Goal: Find specific page/section: Find specific page/section

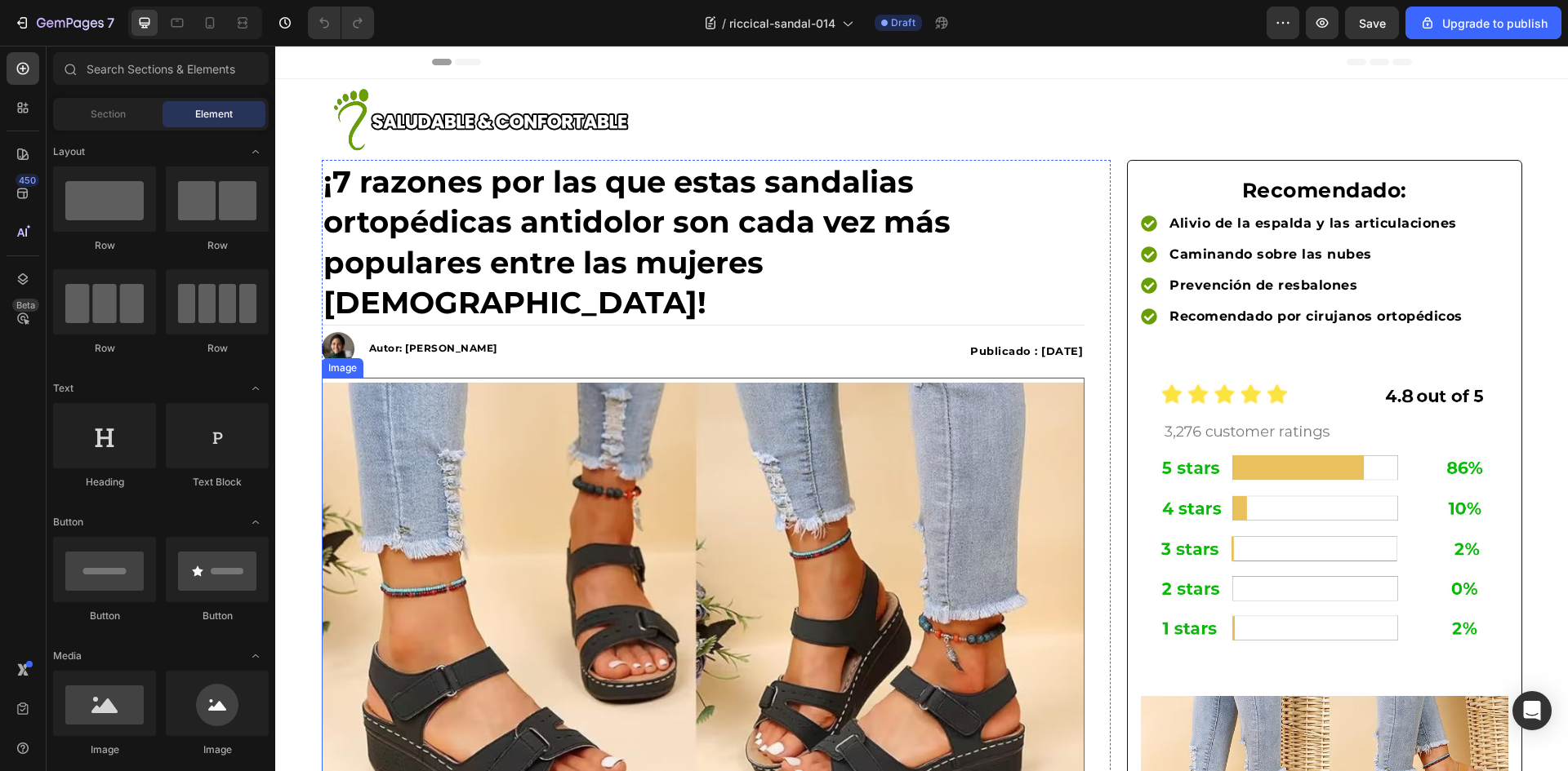
click at [577, 399] on img at bounding box center [704, 612] width 764 height 458
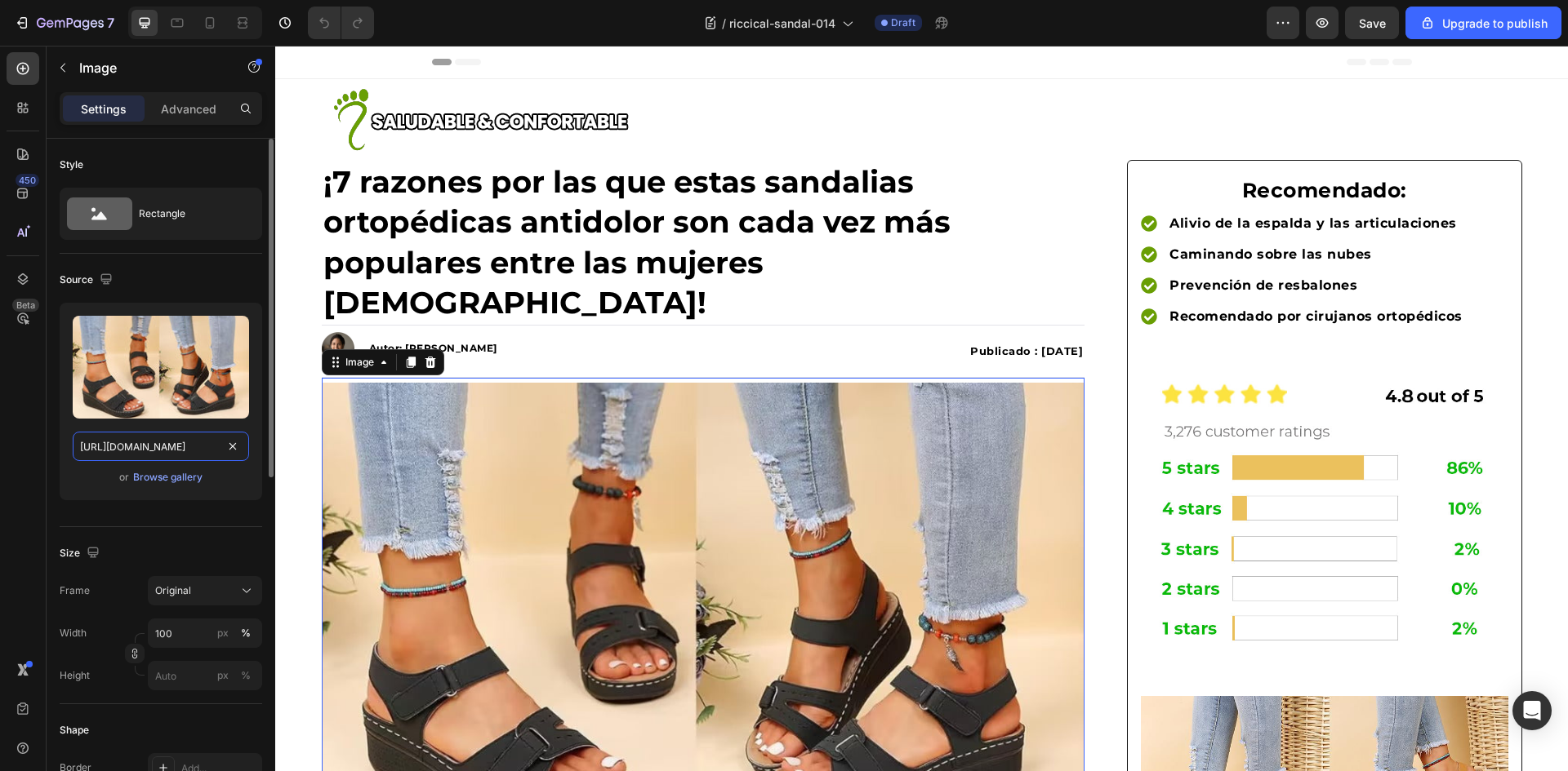
click at [167, 440] on input "https://cdn.shopify.com/s/files/1/0883/2712/7322/files/gempages_518231226549535…" at bounding box center [161, 446] width 176 height 30
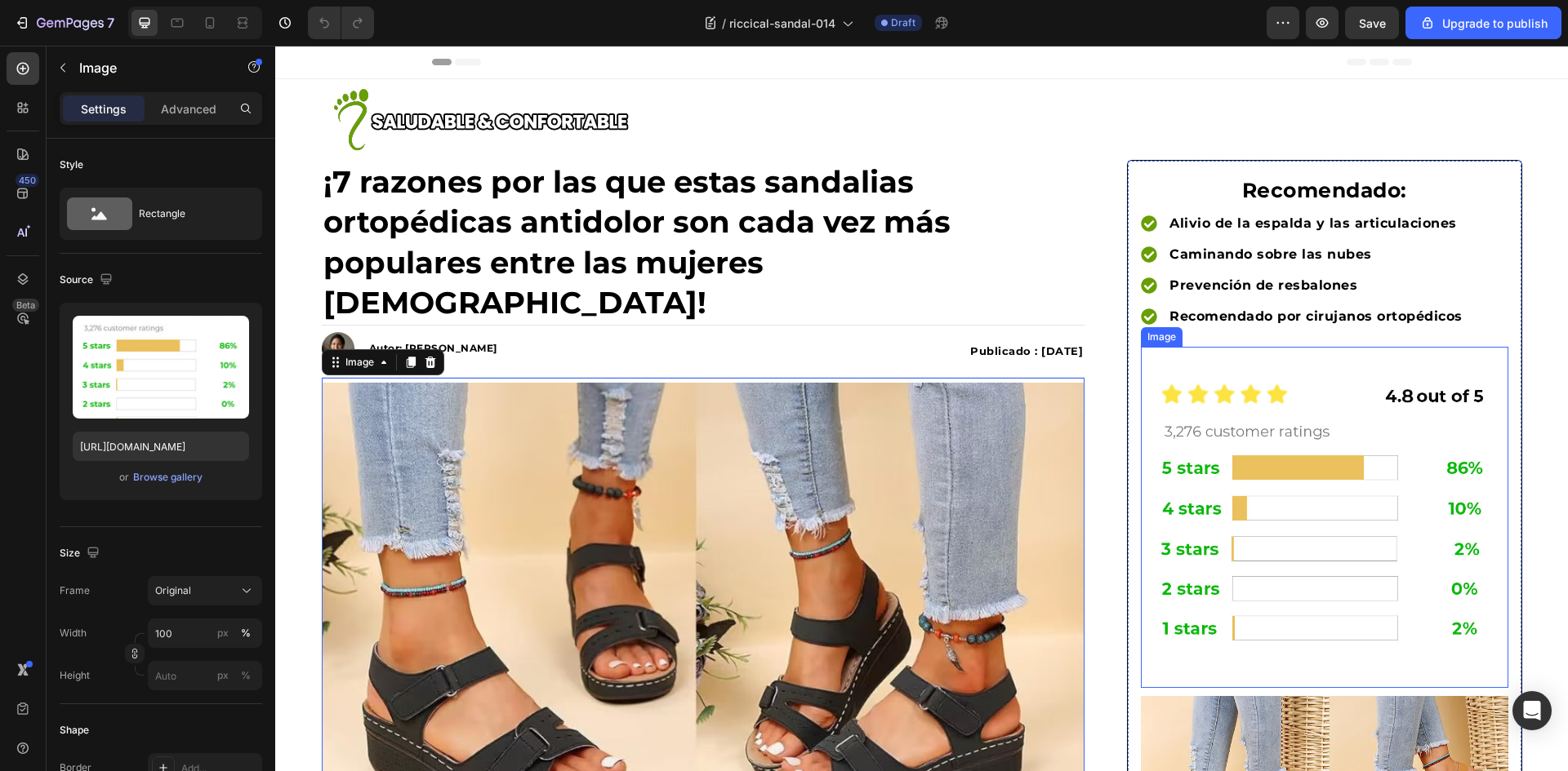
click at [1238, 520] on img at bounding box center [1324, 513] width 367 height 315
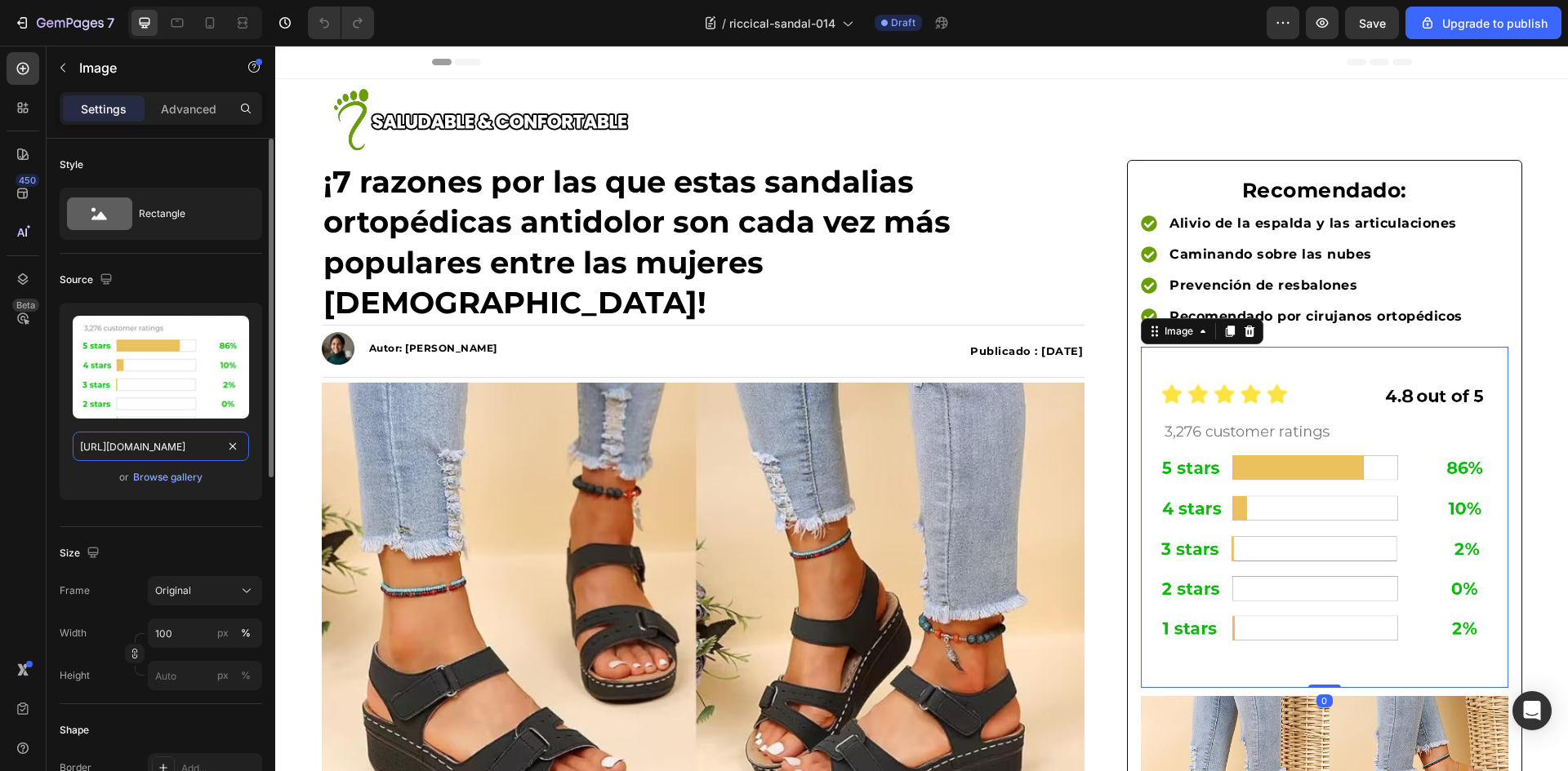
click at [146, 450] on input "https://cdn.shopify.com/s/files/1/0883/2712/7322/files/gempages_518231226549535…" at bounding box center [161, 446] width 176 height 30
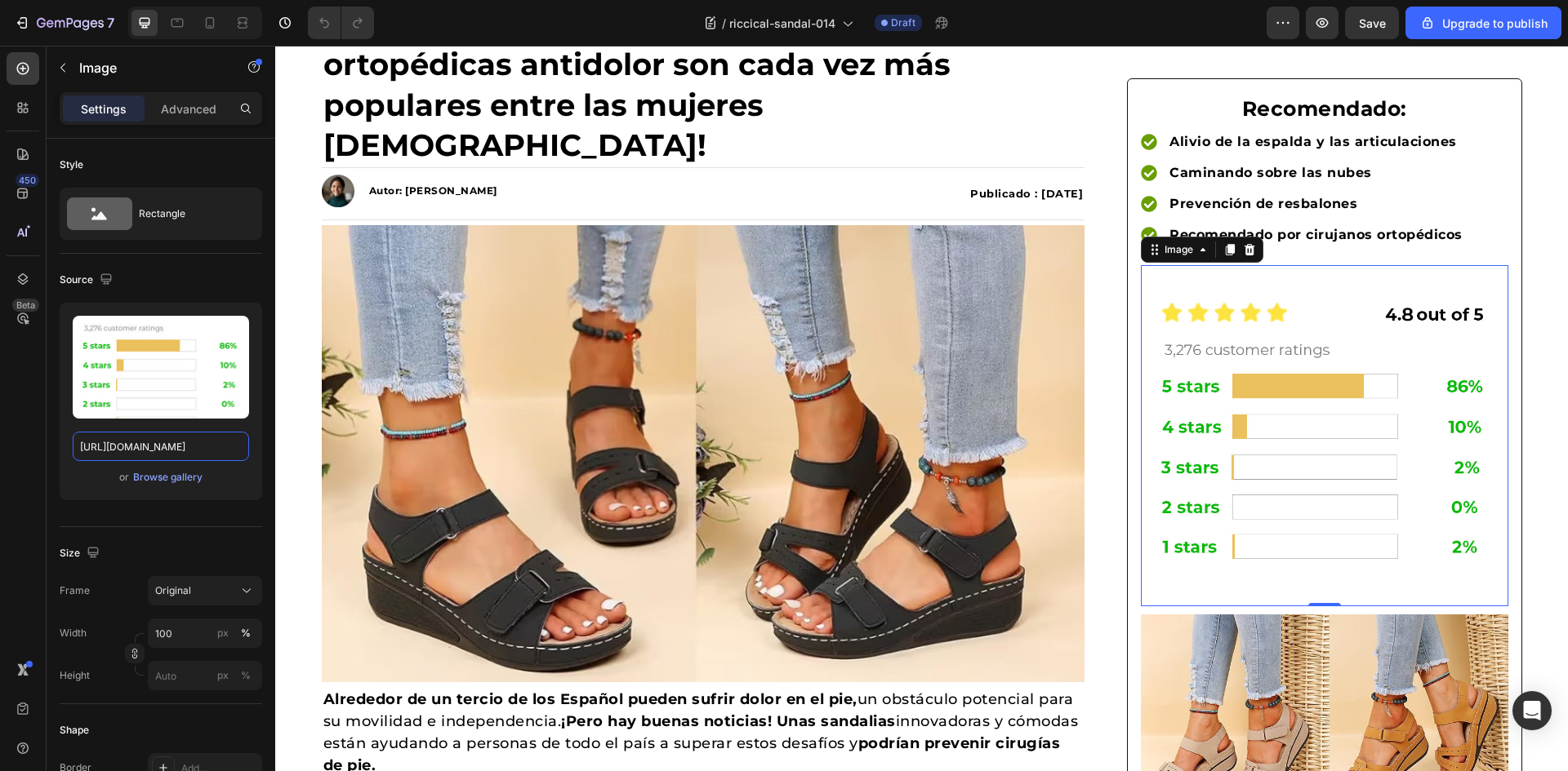
scroll to position [408, 0]
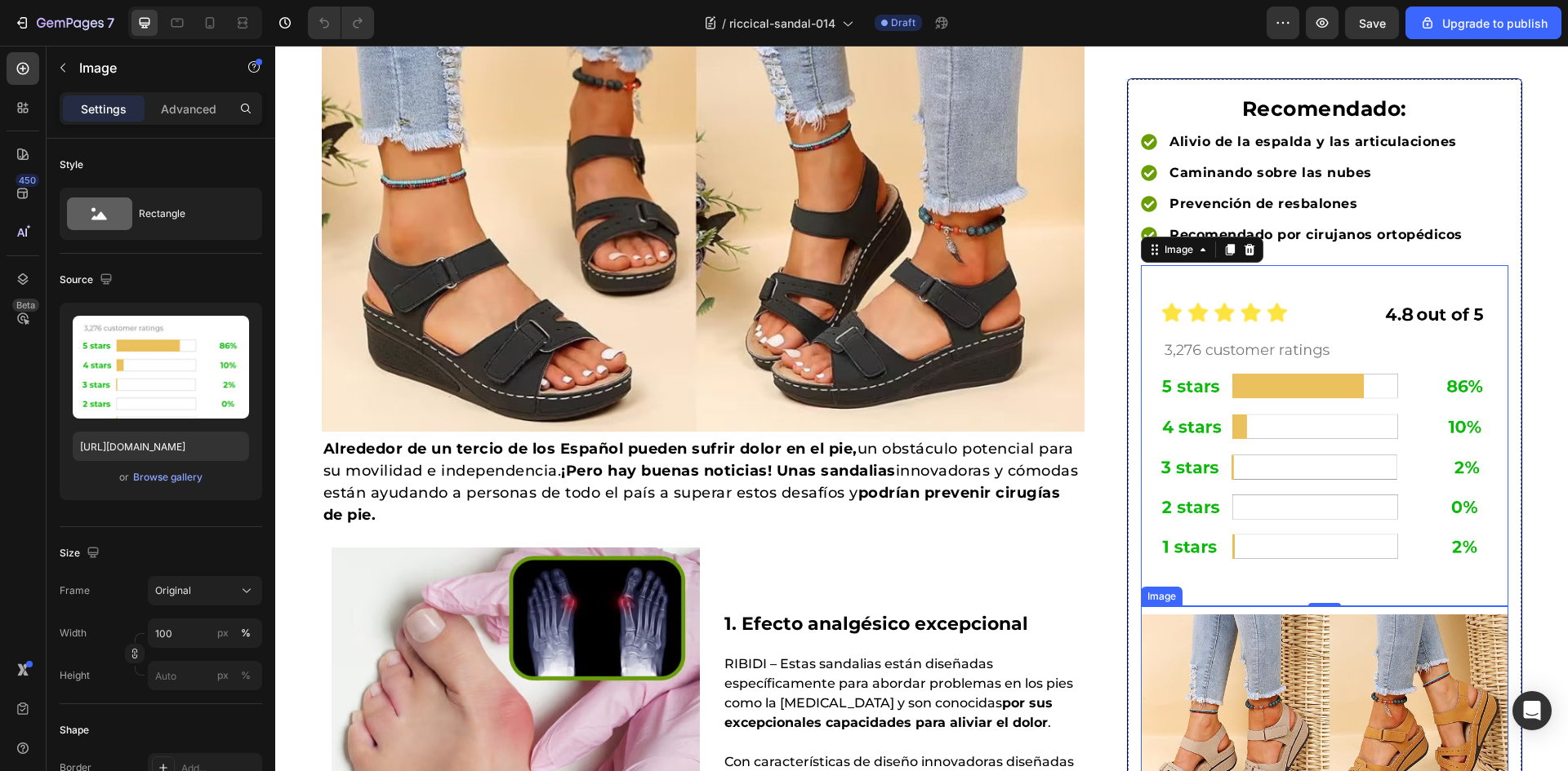
drag, startPoint x: 1263, startPoint y: 676, endPoint x: 717, endPoint y: 685, distance: 546.1
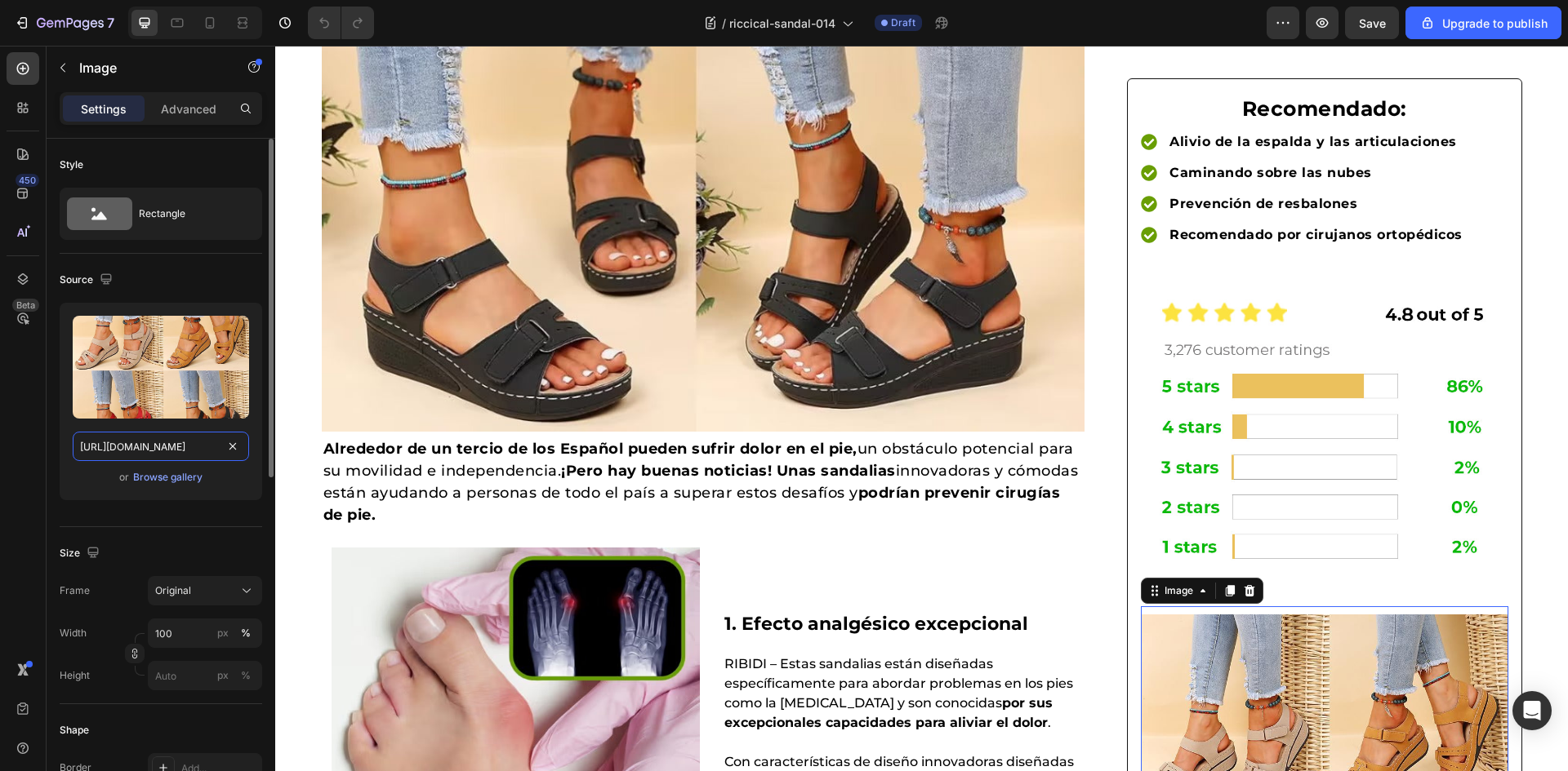
drag, startPoint x: 178, startPoint y: 444, endPoint x: 169, endPoint y: 425, distance: 21.0
click at [178, 444] on input "https://img-va.myshopline.com/image/store/1754706957339/-05-69_1800x.jpg?w=800&…" at bounding box center [161, 446] width 176 height 30
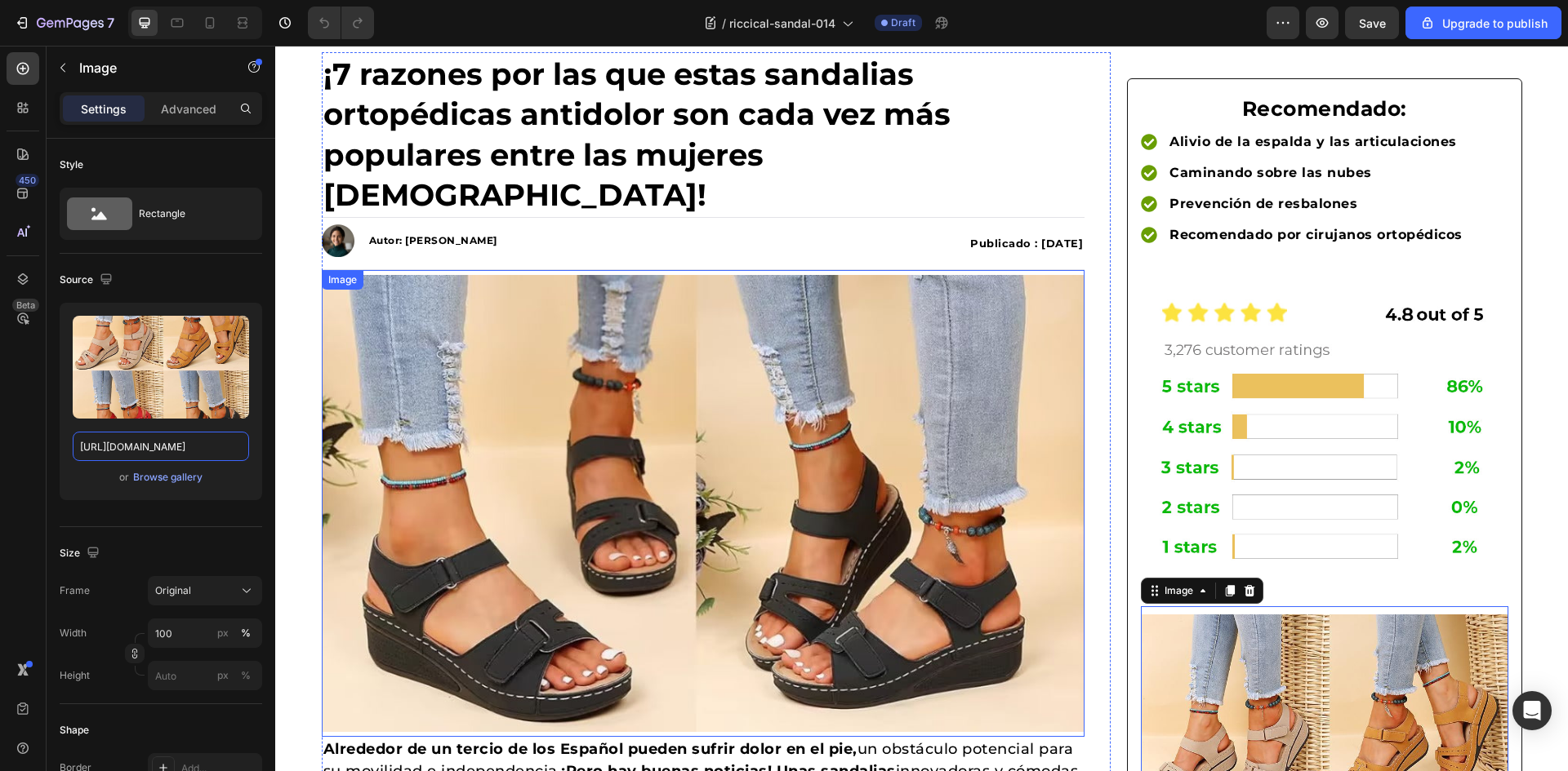
scroll to position [0, 0]
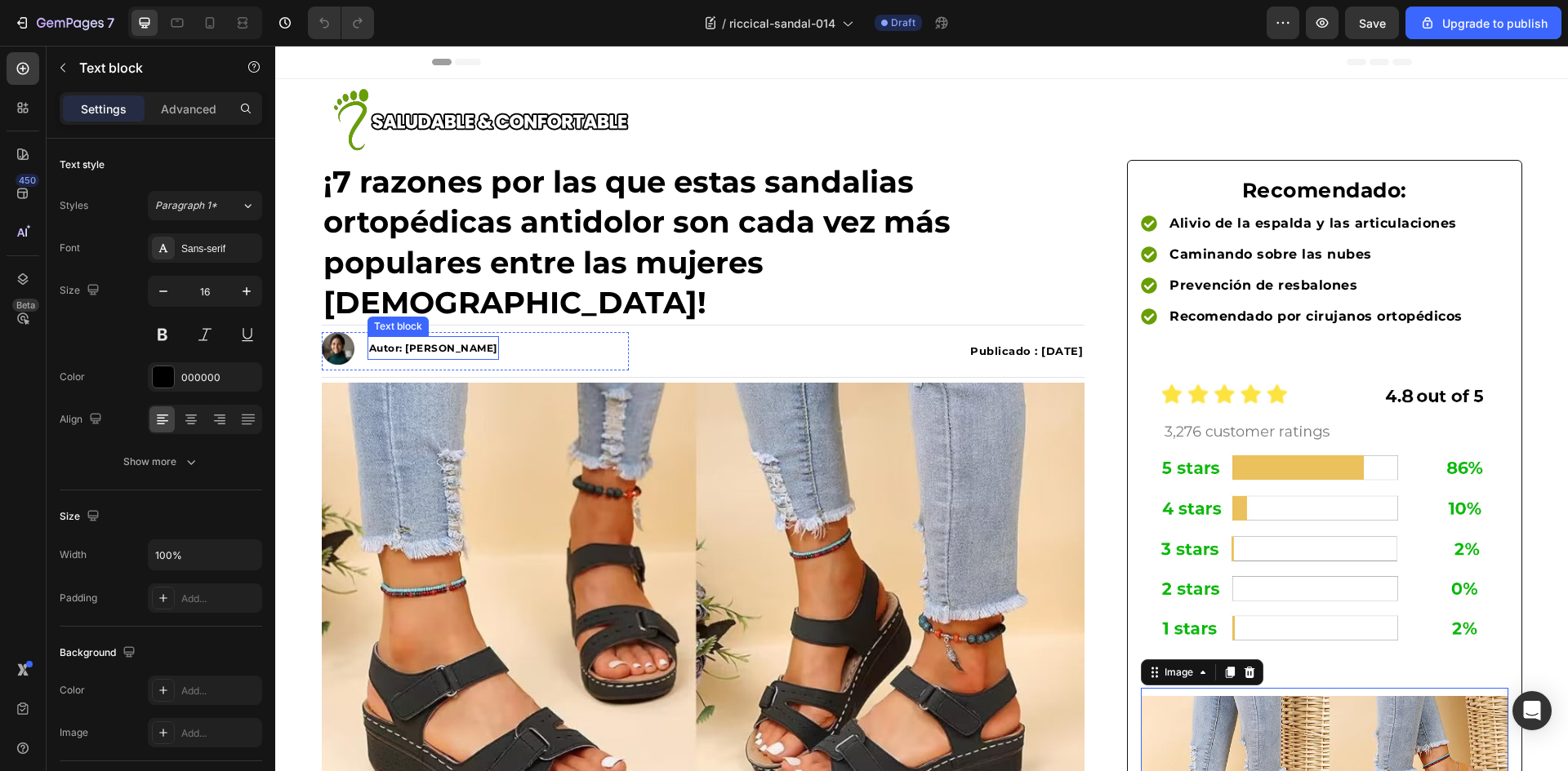
click at [413, 342] on strong "Autor: Emma" at bounding box center [434, 348] width 128 height 12
click at [414, 342] on strong "Autor: Emma" at bounding box center [434, 348] width 128 height 12
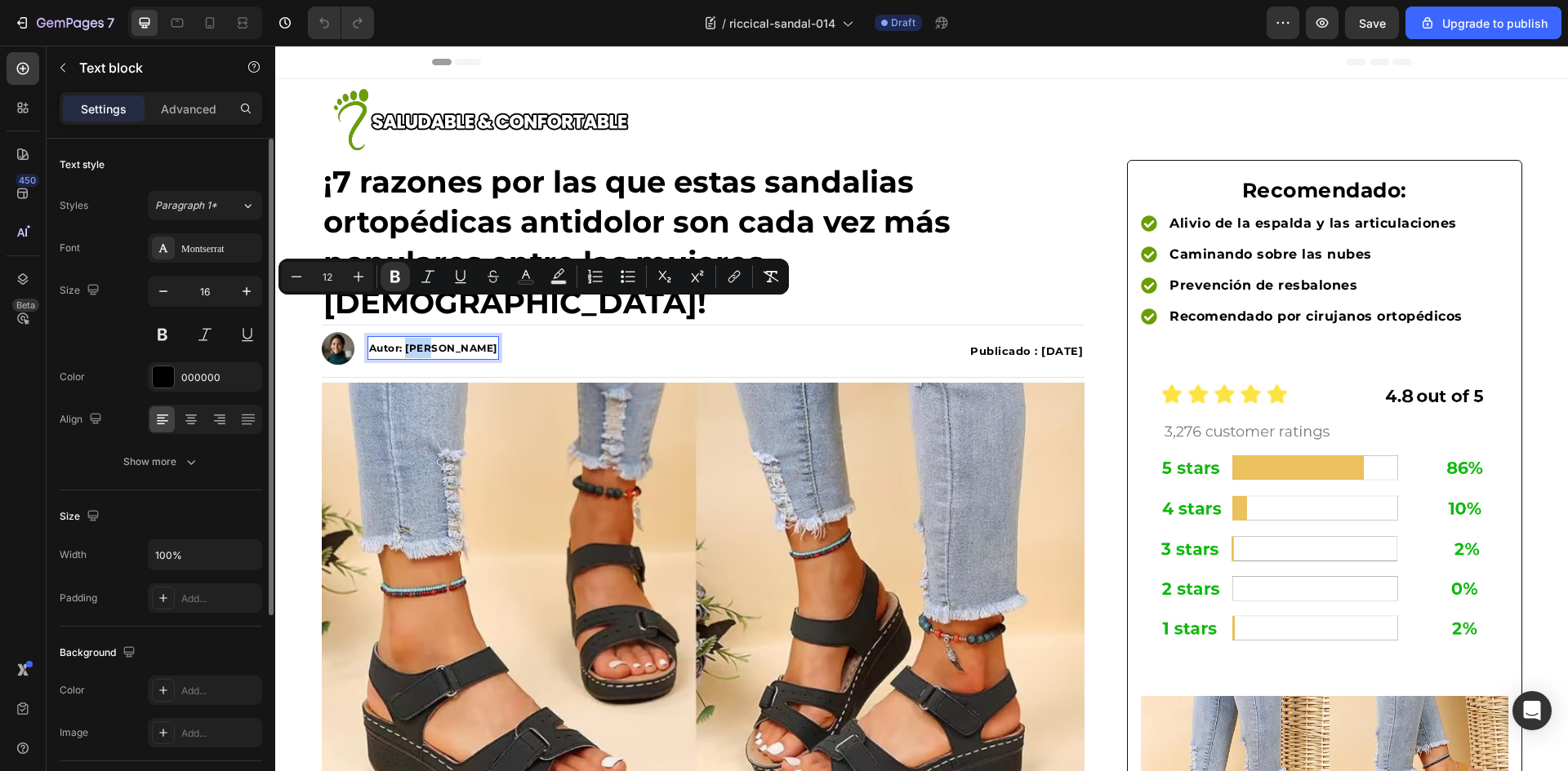
copy strong "Emma"
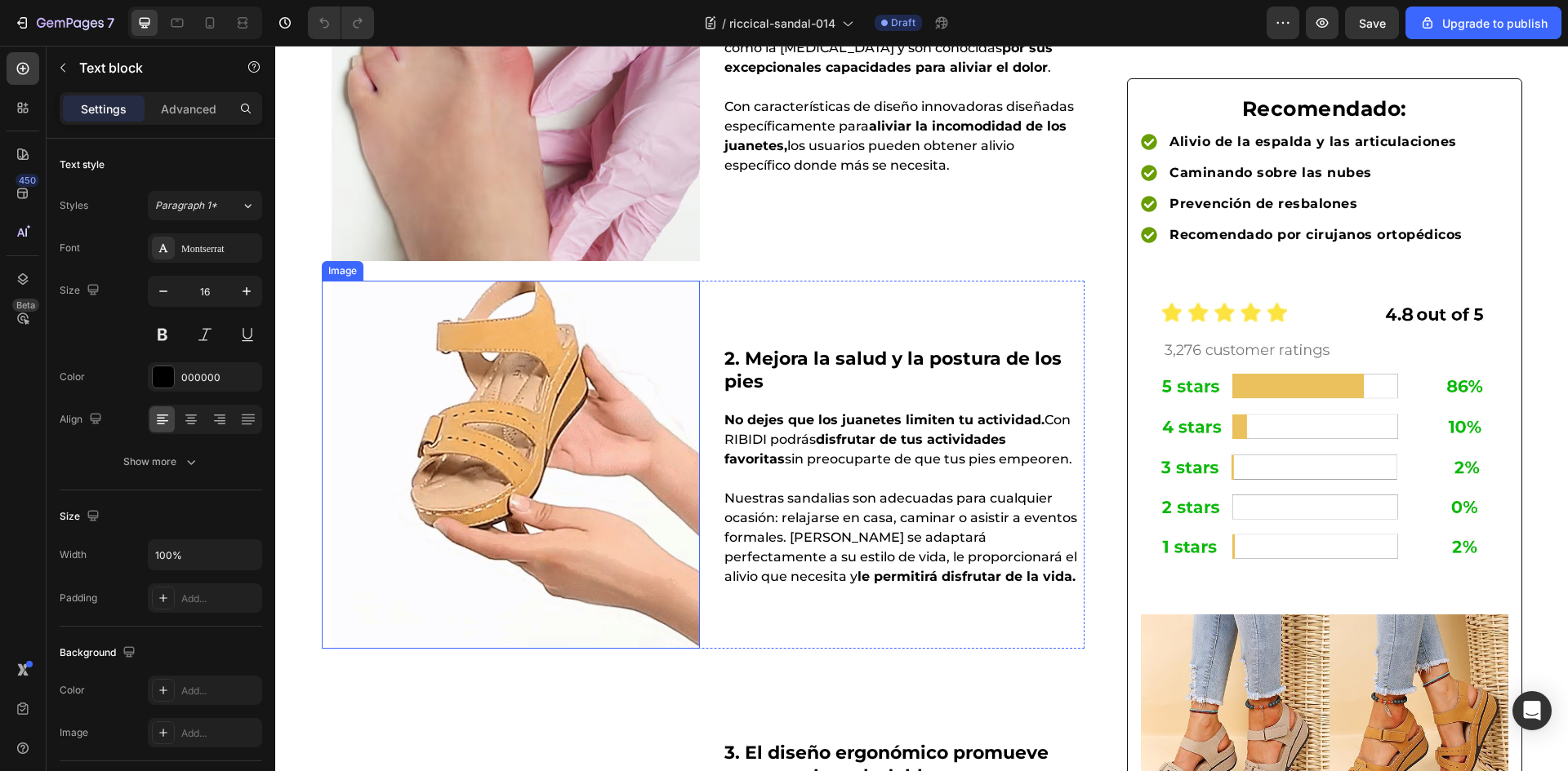
scroll to position [1306, 0]
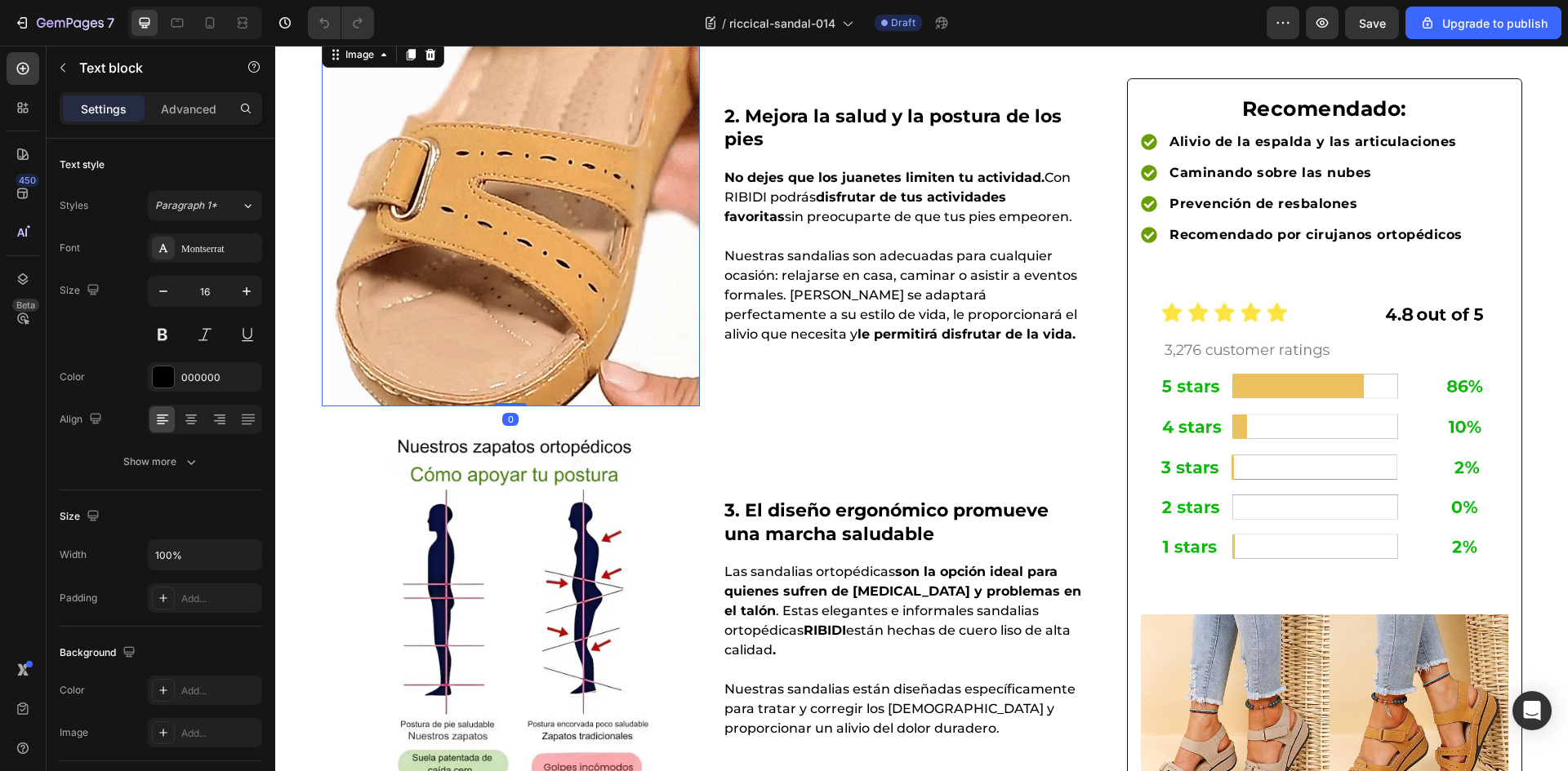
click at [497, 299] on img at bounding box center [515, 222] width 369 height 368
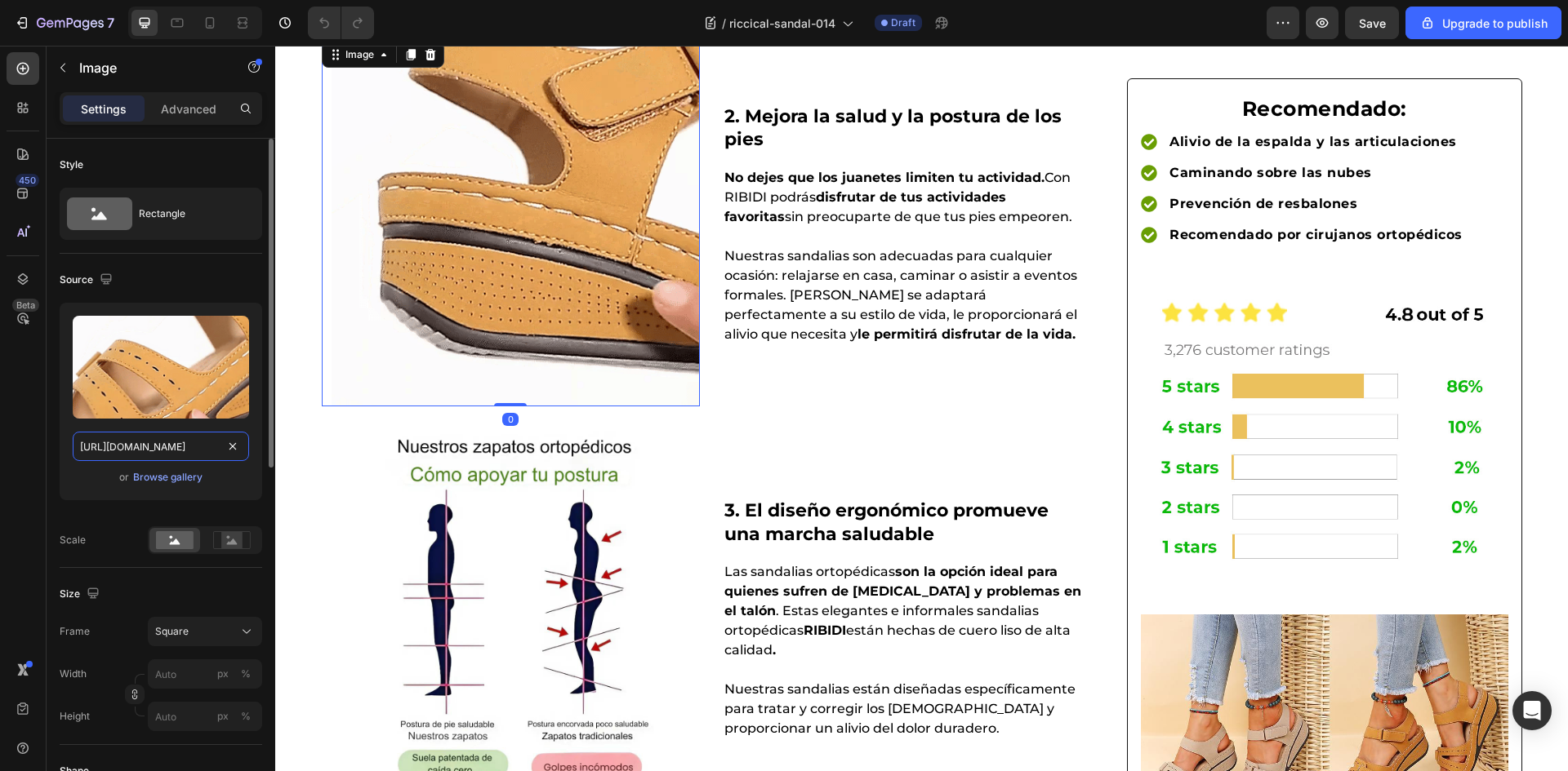
click at [154, 443] on input "https://cdn.shopify.com/s/files/1/0883/2712/7322/files/gempages_518231226549535…" at bounding box center [161, 446] width 176 height 30
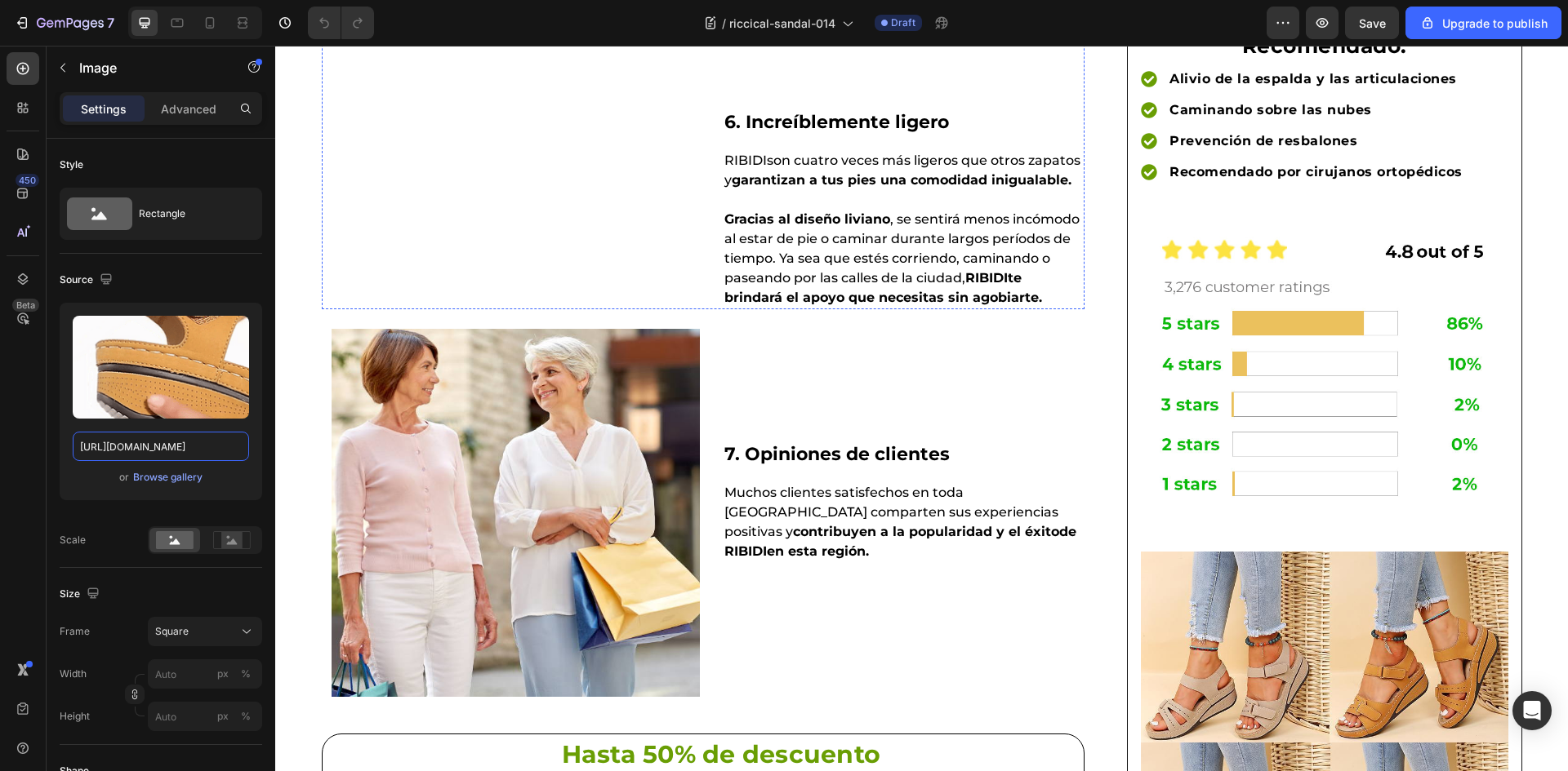
scroll to position [2775, 0]
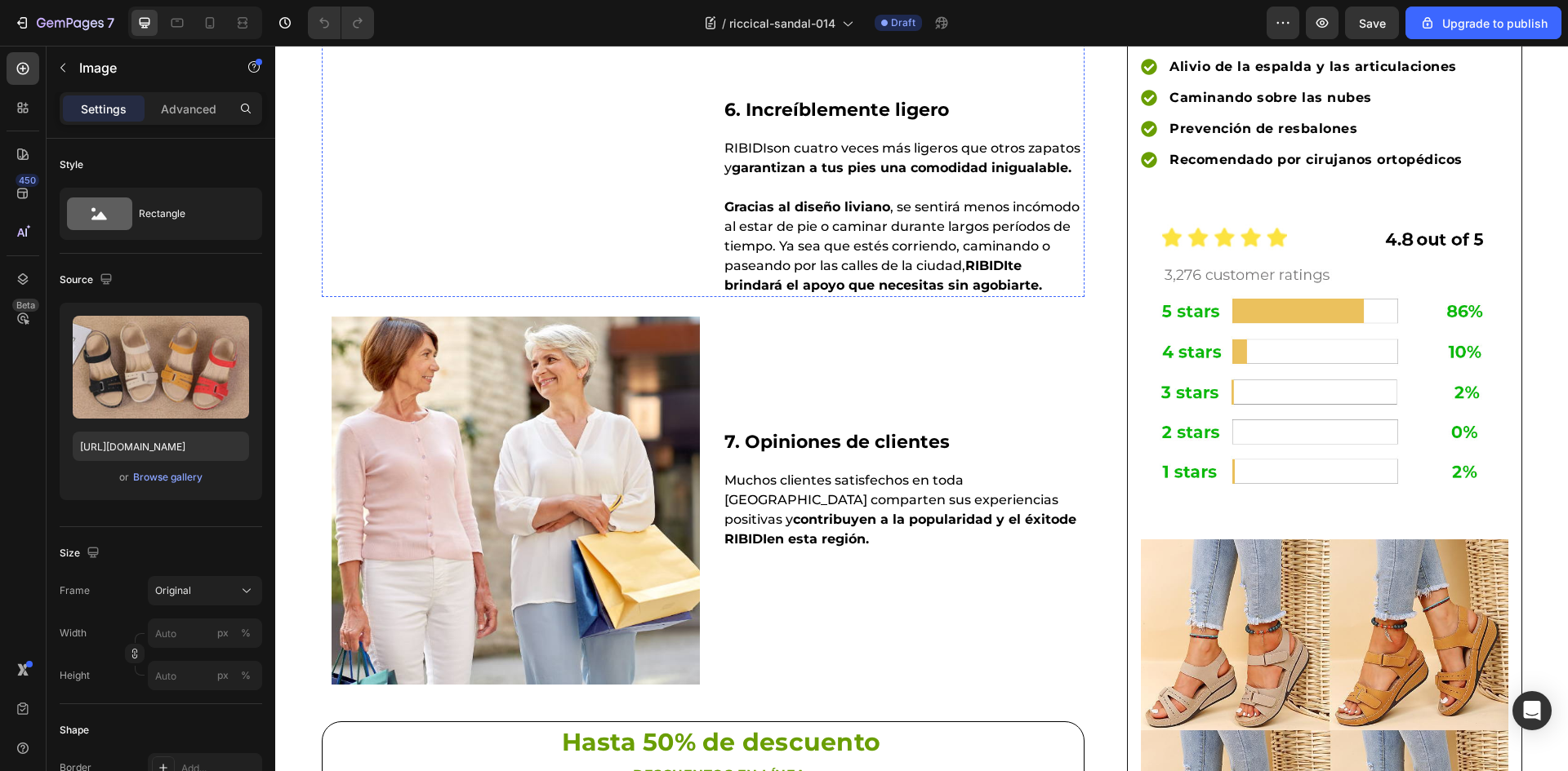
click at [130, 451] on input "https://cdn.shopify.com/s/files/1/0883/2712/7322/files/gempages_518231226549535…" at bounding box center [161, 446] width 176 height 30
click at [35, 17] on div "7" at bounding box center [64, 22] width 100 height 19
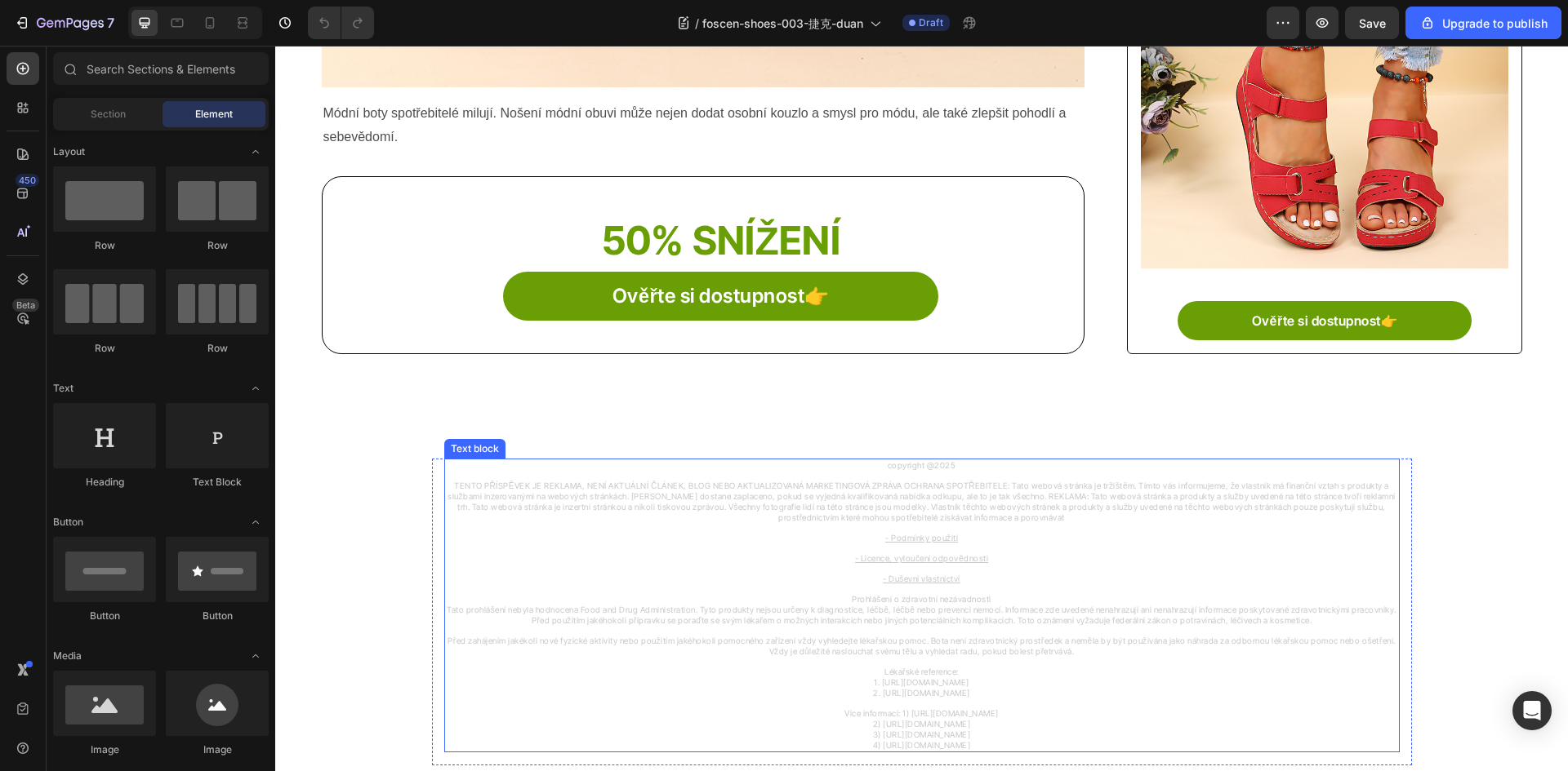
scroll to position [980, 0]
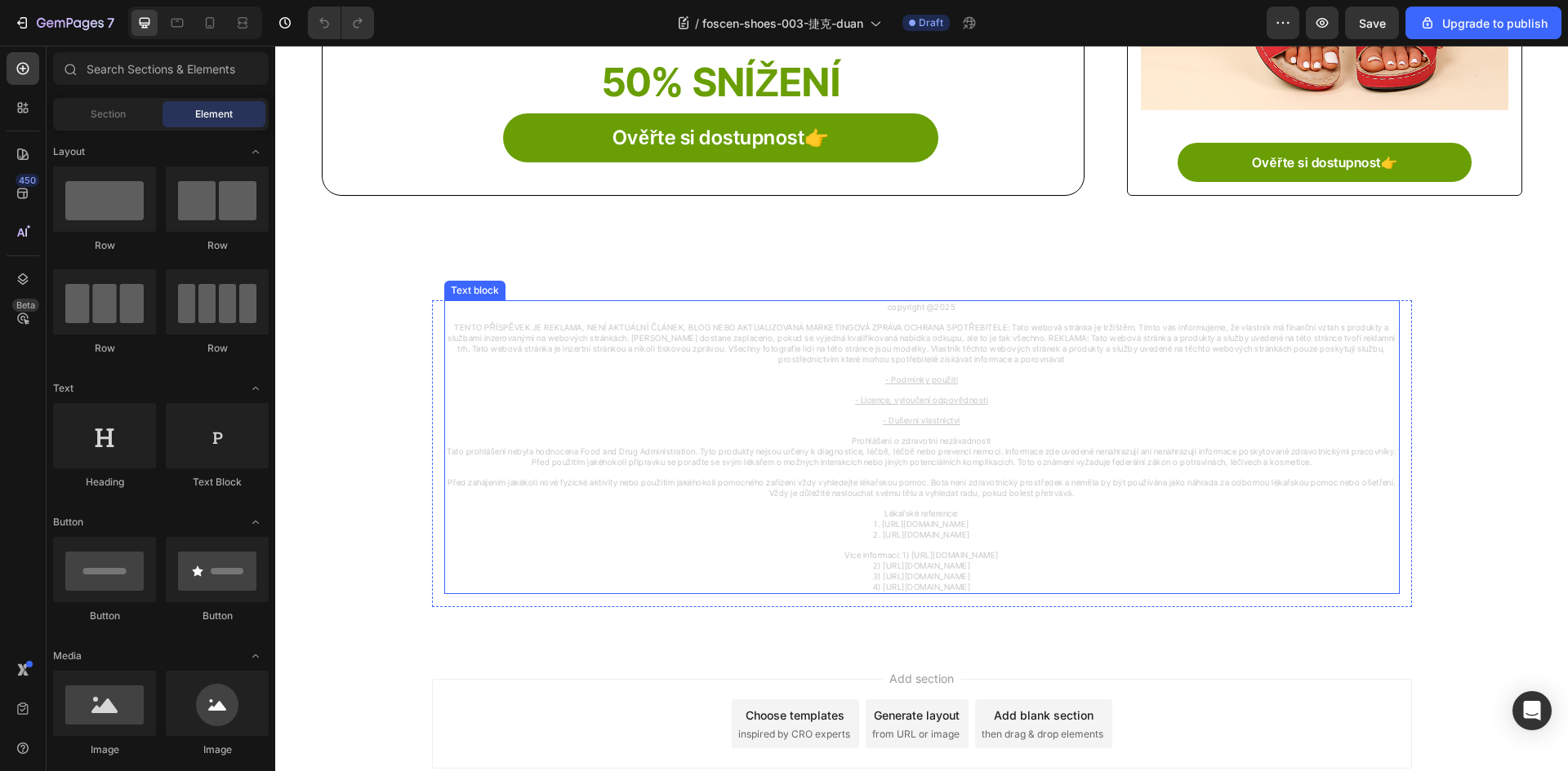
click at [915, 463] on span "Tato prohlášení nebyla hodnocena Food and Drug Administration. Tyto produkty ne…" at bounding box center [921, 456] width 950 height 20
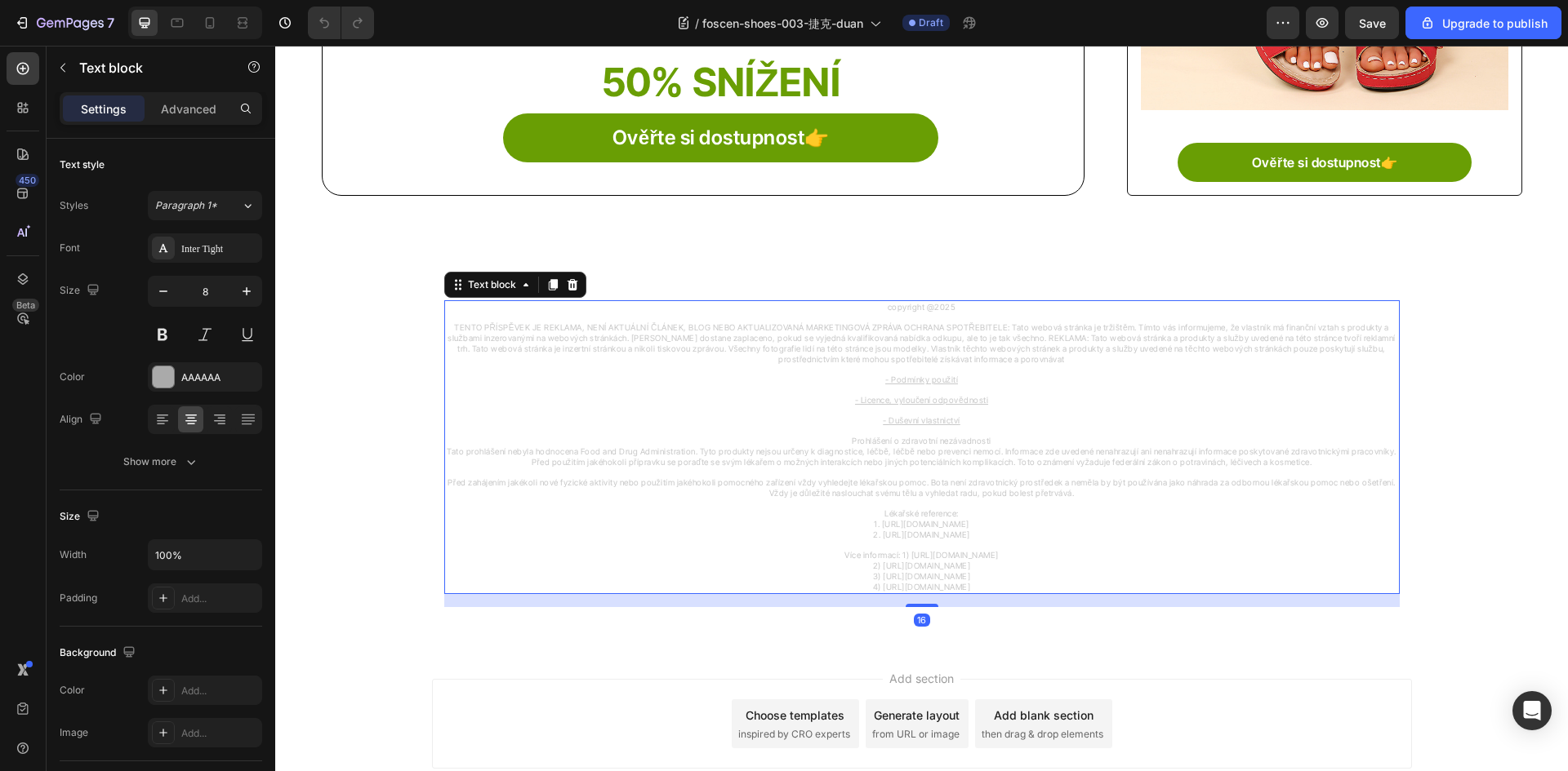
click at [914, 463] on span "Tato prohlášení nebyla hodnocena Food and Drug Administration. Tyto produkty ne…" at bounding box center [921, 456] width 950 height 20
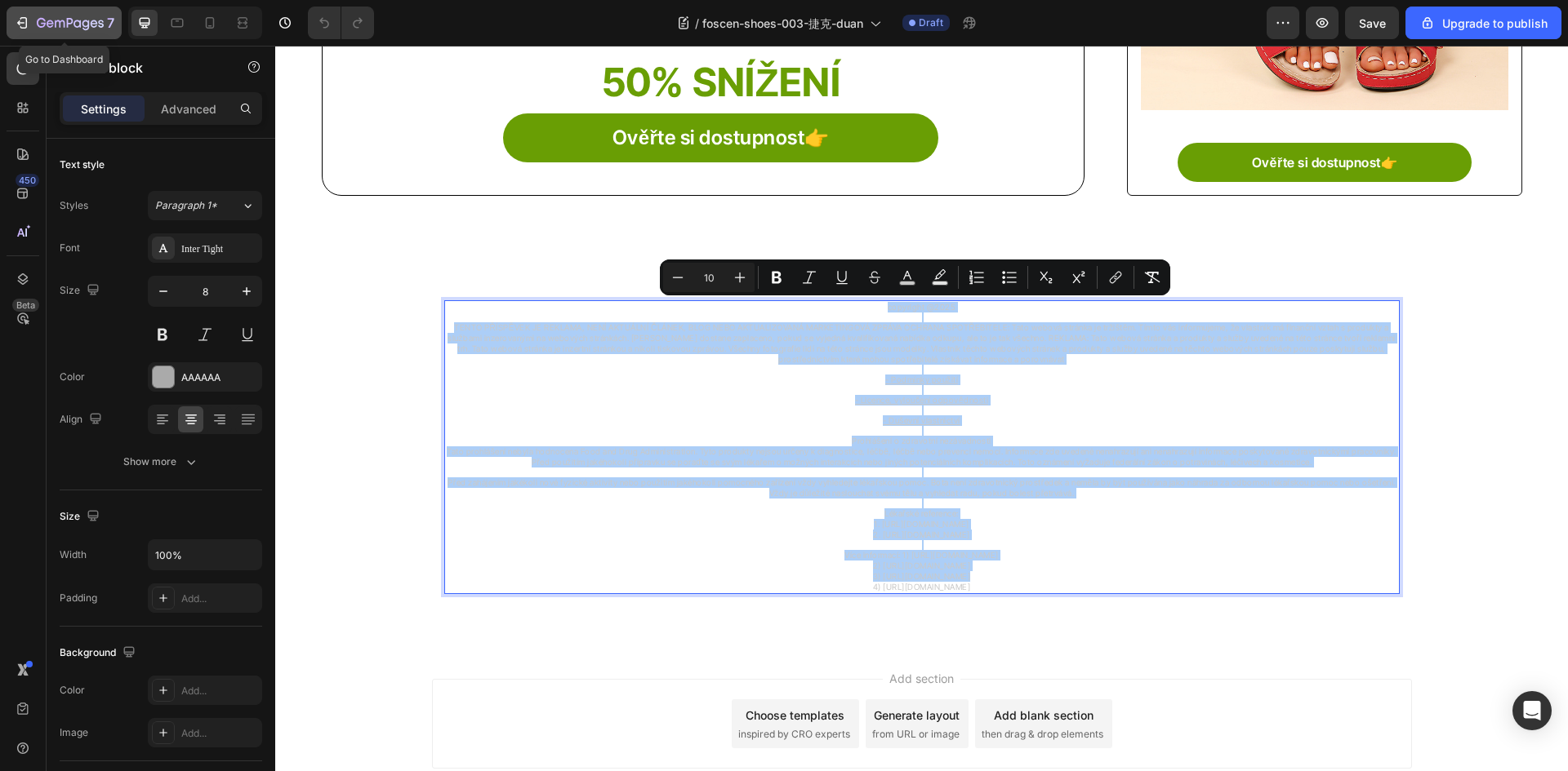
click at [27, 37] on button "7" at bounding box center [64, 22] width 115 height 32
